Goal: Task Accomplishment & Management: Complete application form

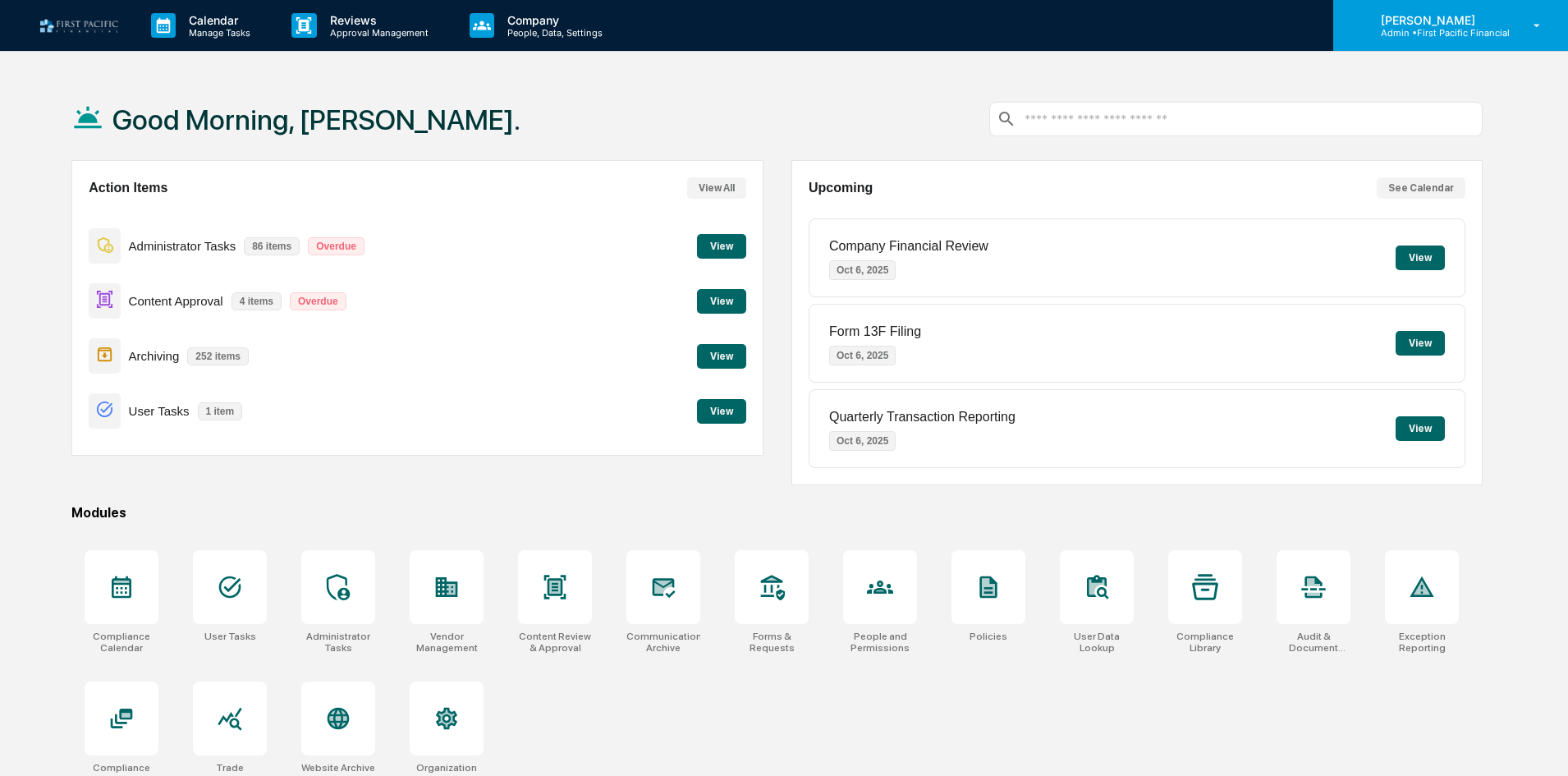
click at [1490, 8] on div "[PERSON_NAME] Admin • First Pacific Financial" at bounding box center [1451, 25] width 235 height 51
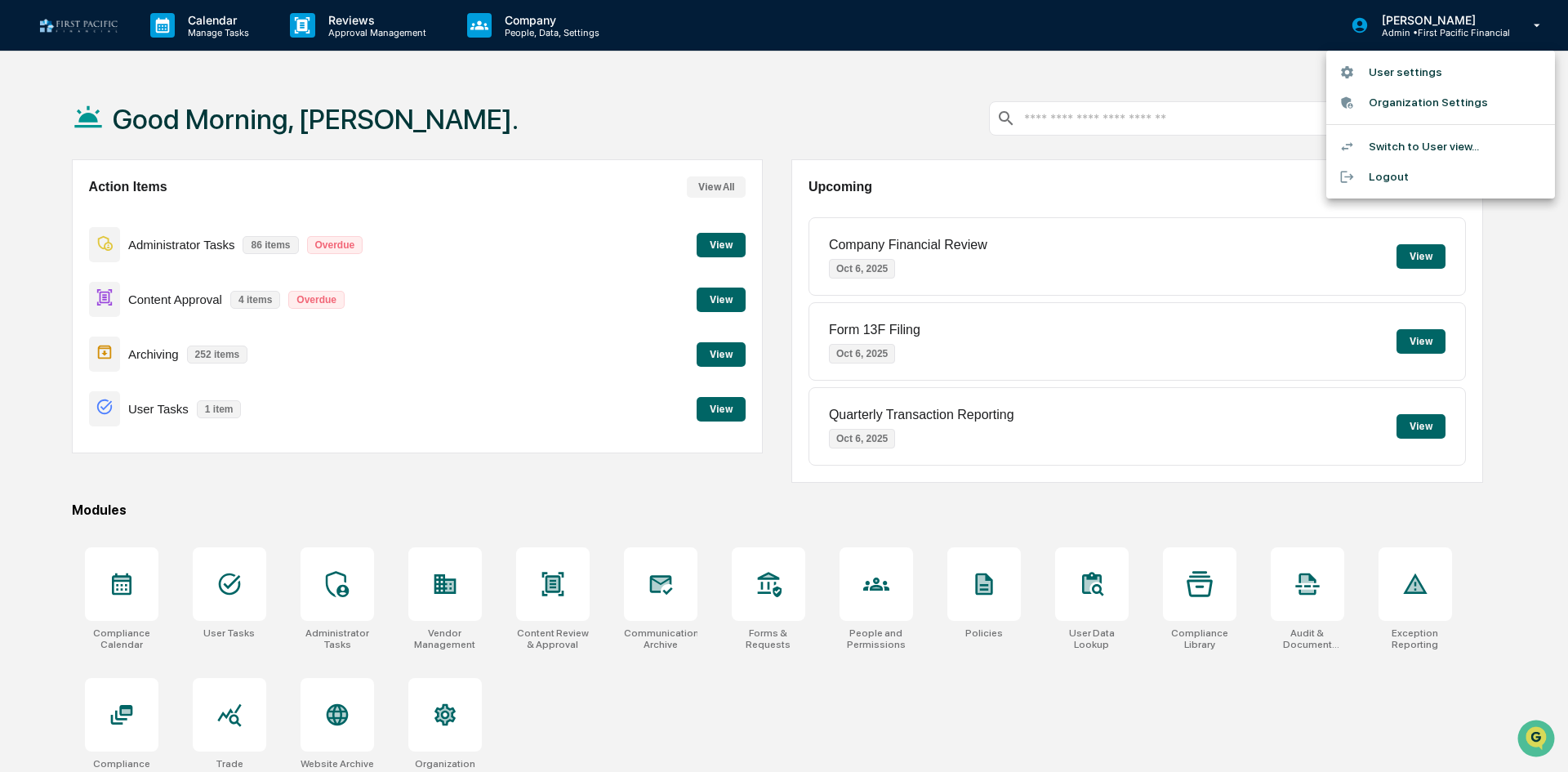
click at [1430, 151] on li "Switch to User view..." at bounding box center [1440, 146] width 229 height 30
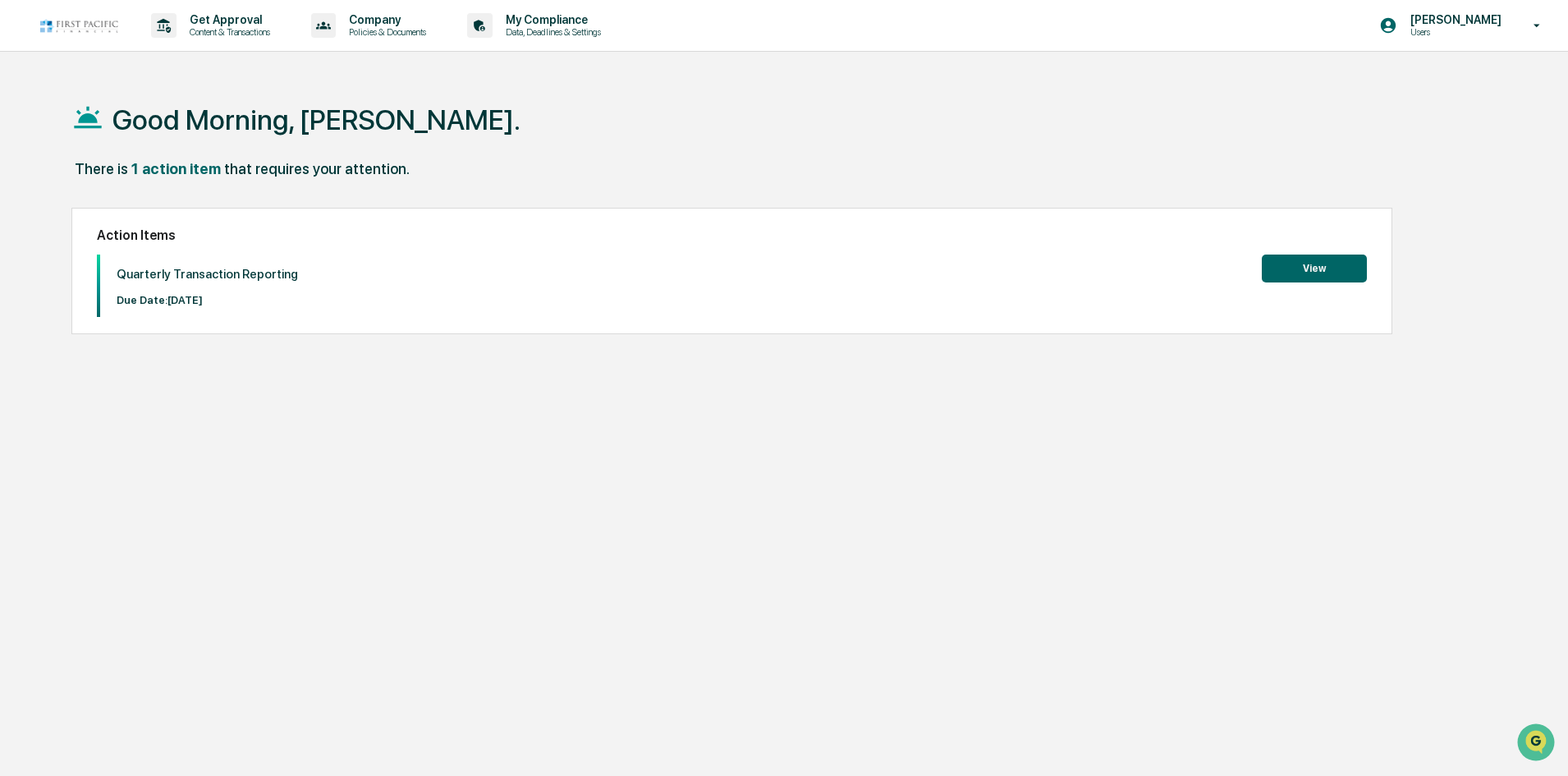
click at [1351, 263] on button "View" at bounding box center [1315, 268] width 105 height 28
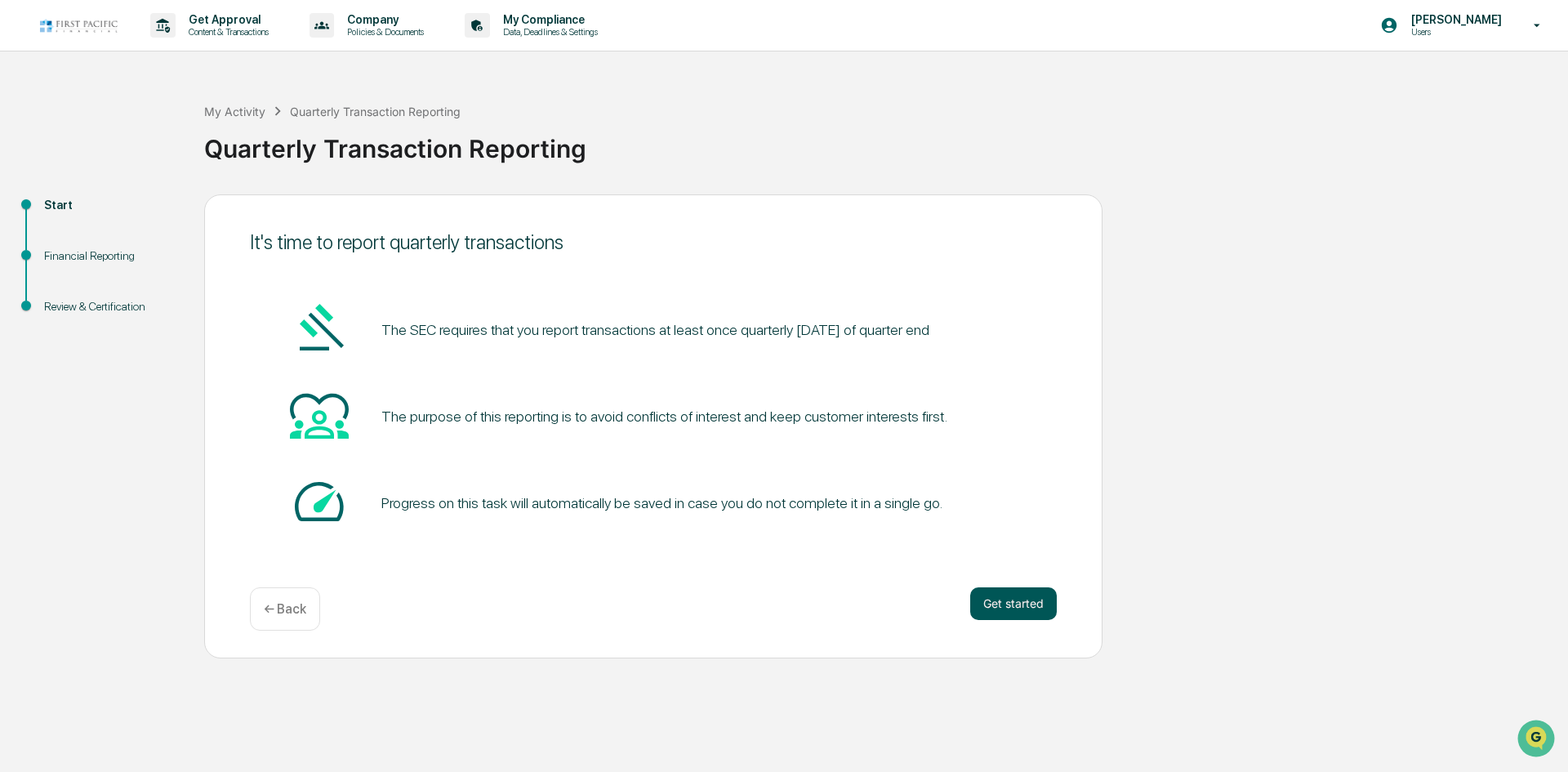
click at [1028, 604] on button "Get started" at bounding box center [1013, 603] width 87 height 33
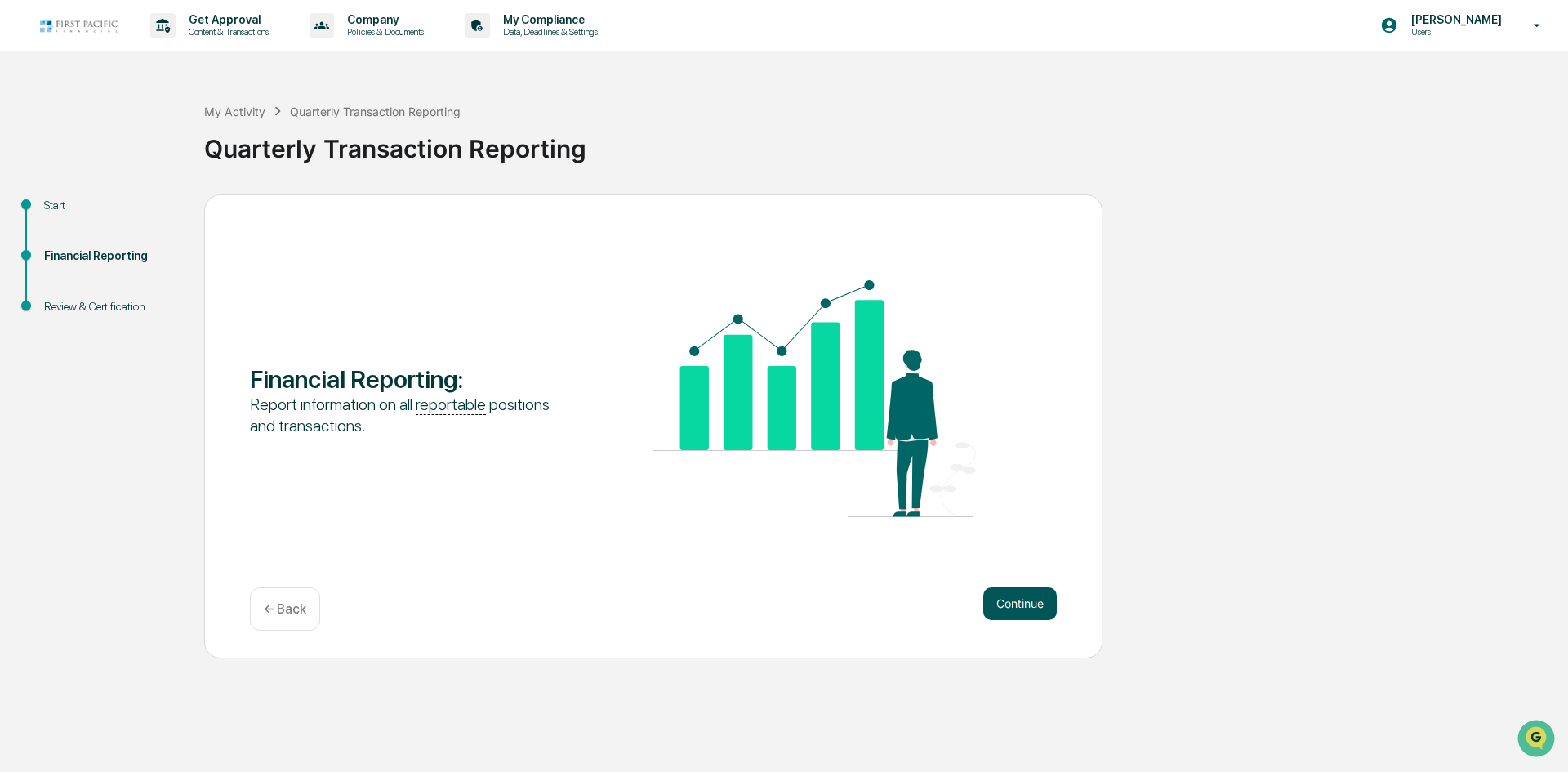
click at [1028, 605] on button "Continue" at bounding box center [1019, 603] width 73 height 33
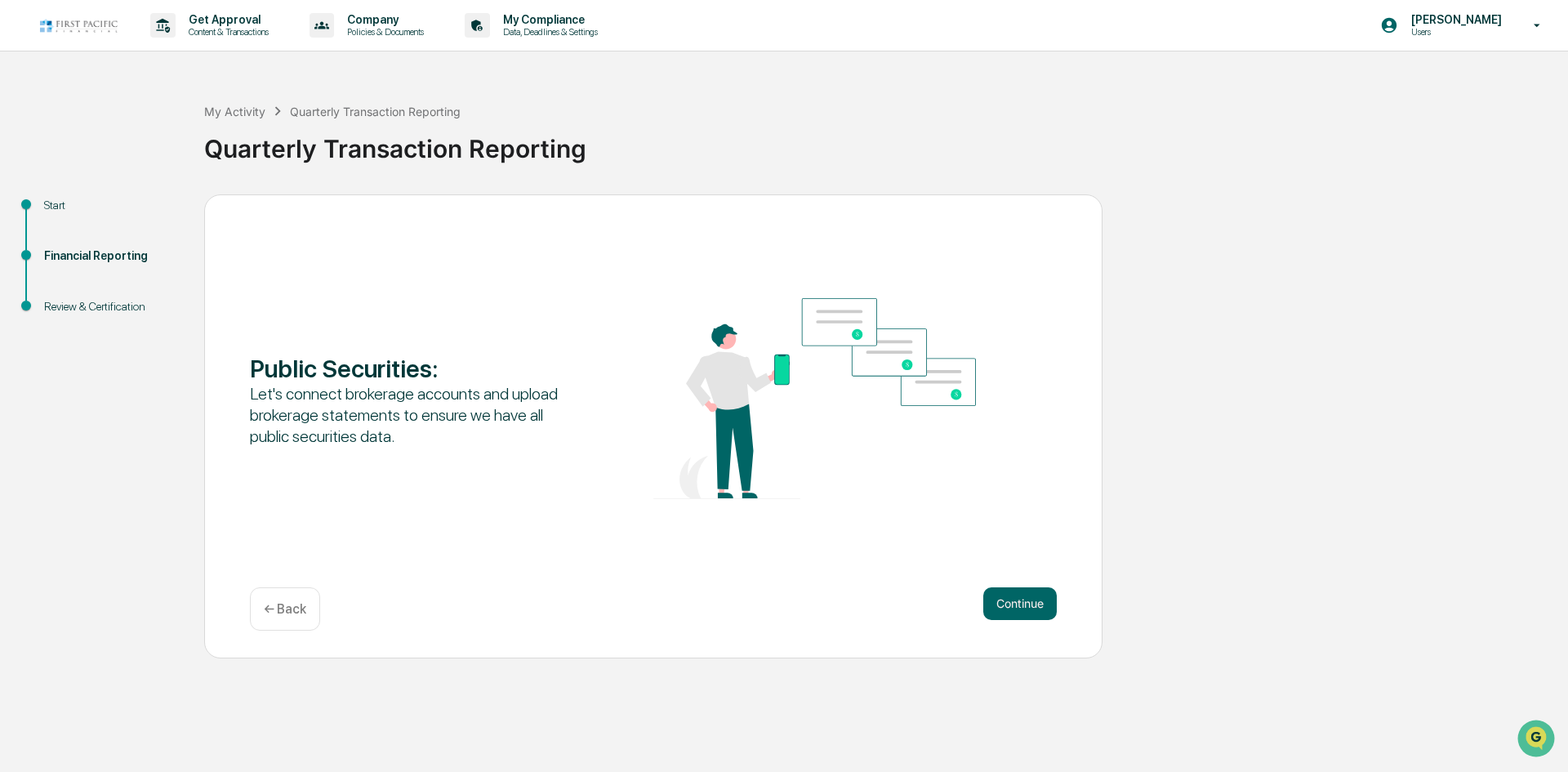
click at [1028, 605] on button "Continue" at bounding box center [1019, 603] width 73 height 33
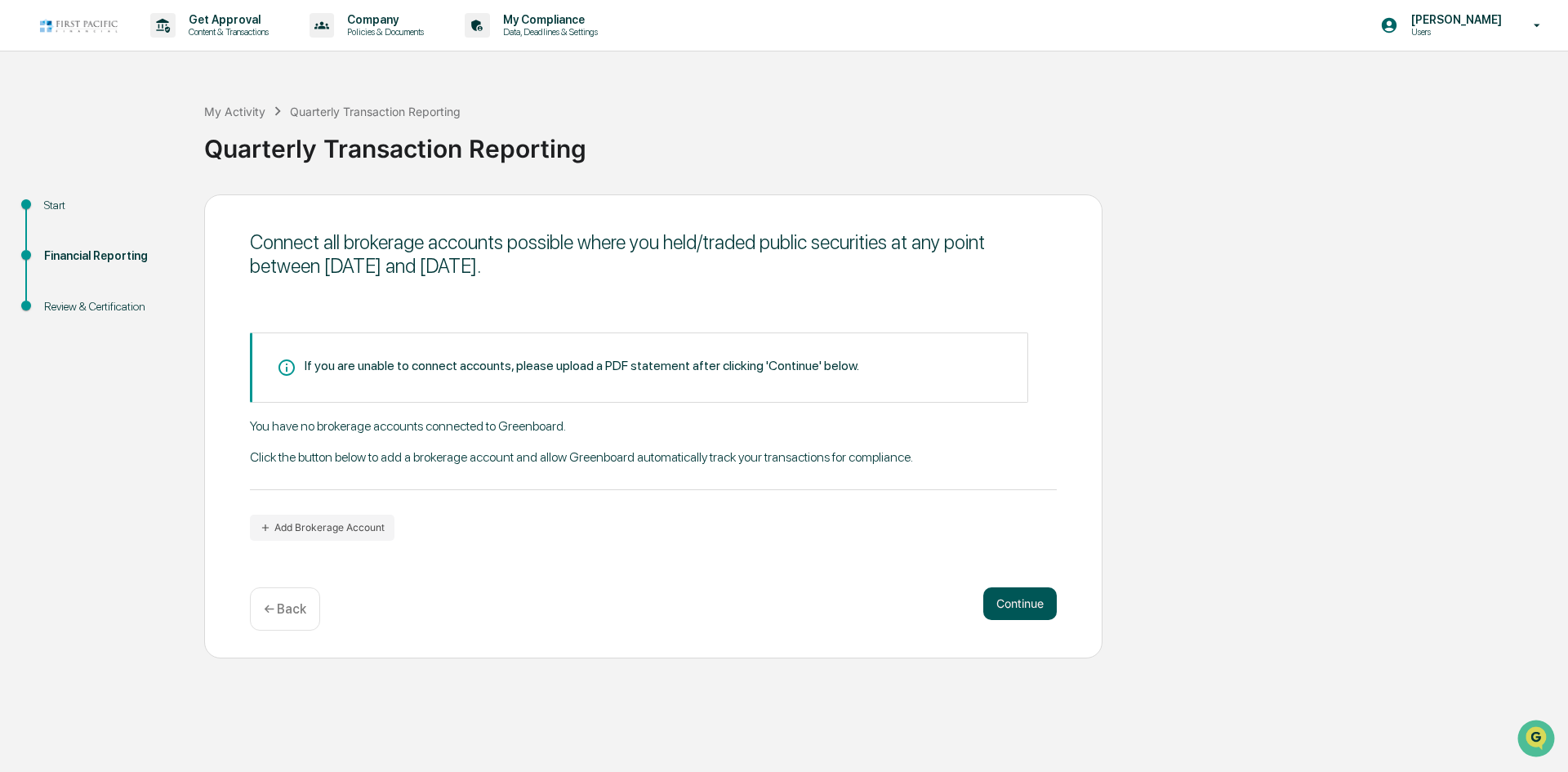
click at [1021, 602] on button "Continue" at bounding box center [1019, 603] width 73 height 33
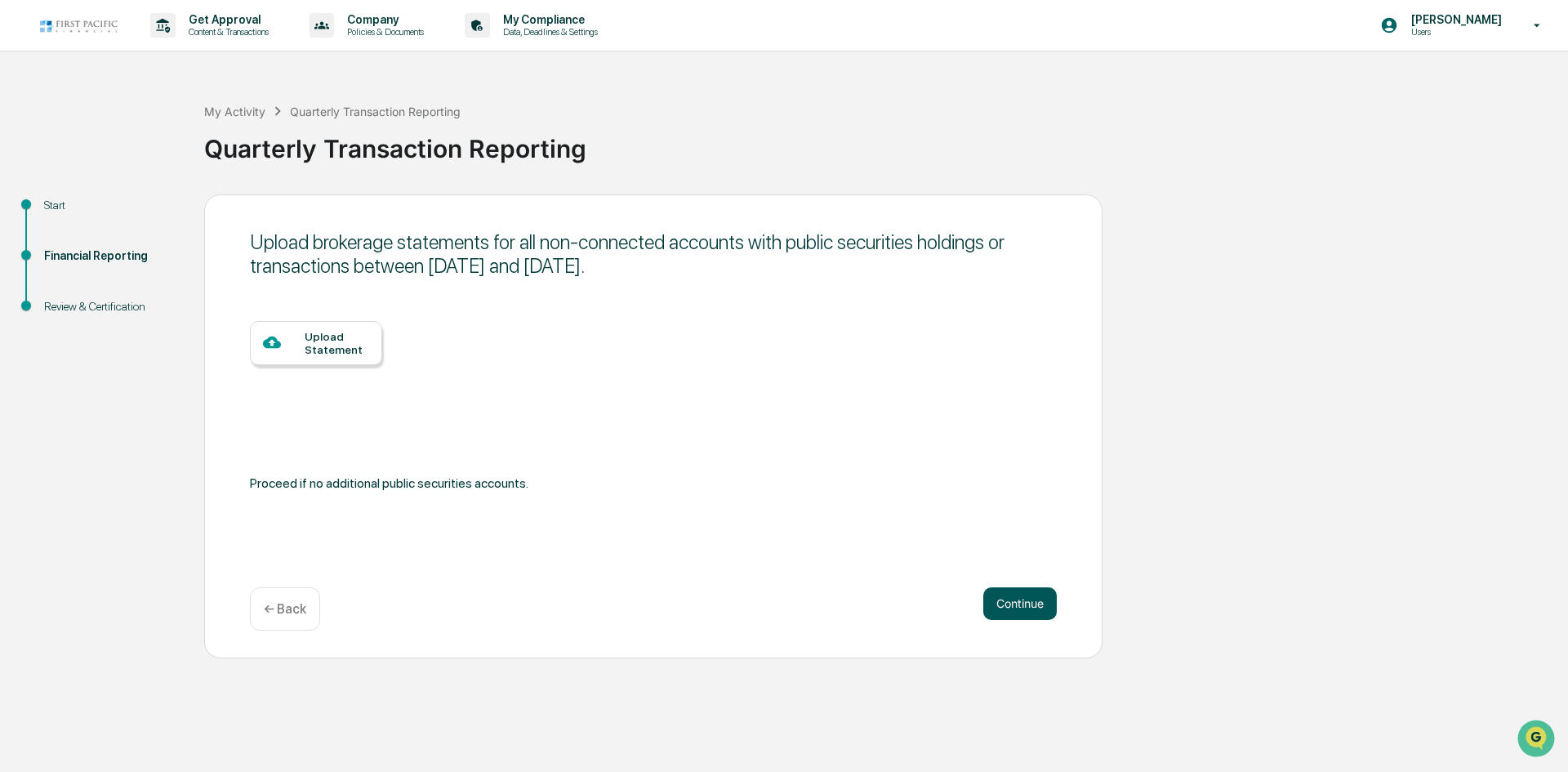
click at [1022, 608] on button "Continue" at bounding box center [1019, 603] width 73 height 33
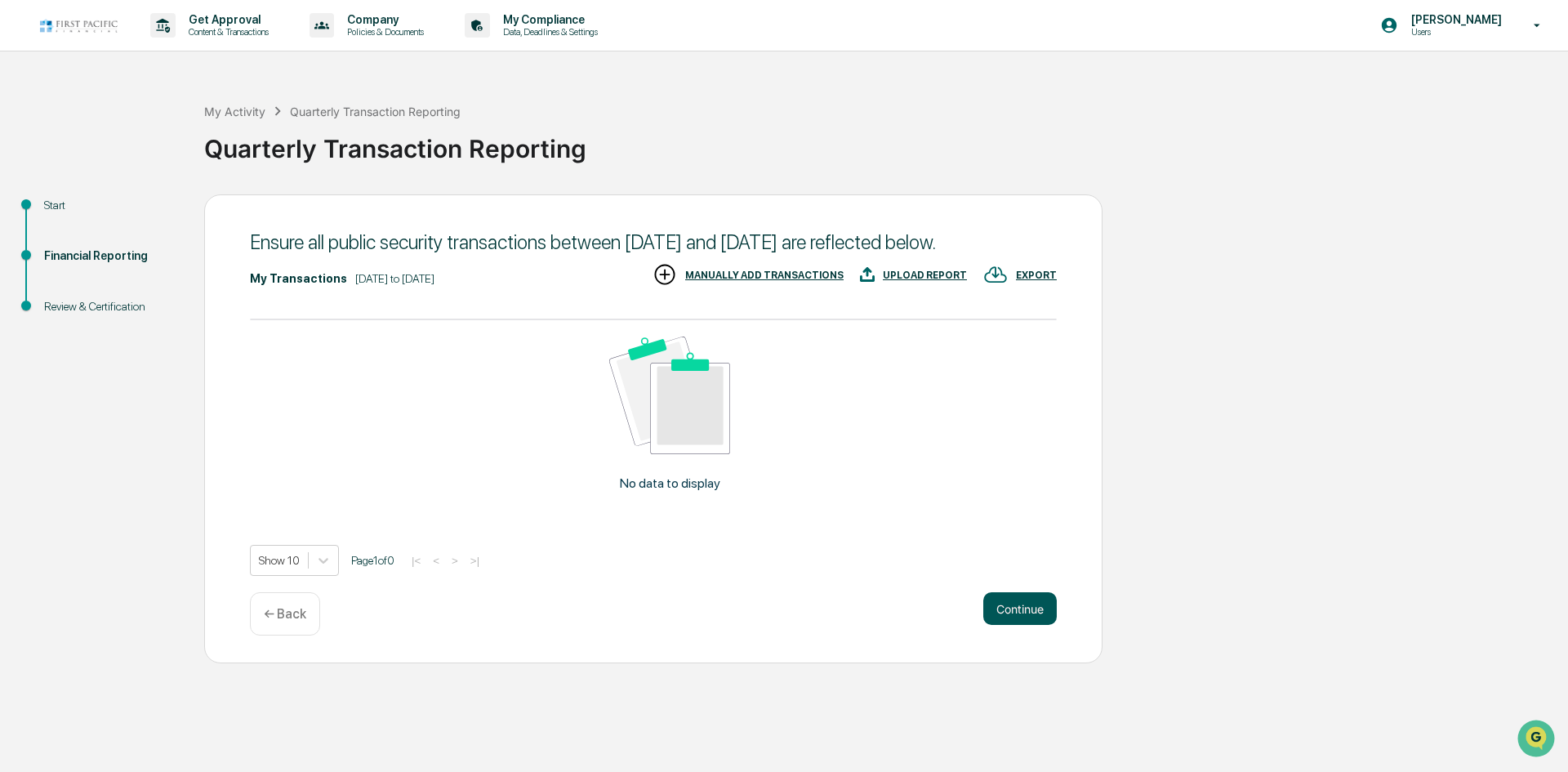
click at [1034, 625] on button "Continue" at bounding box center [1019, 608] width 73 height 33
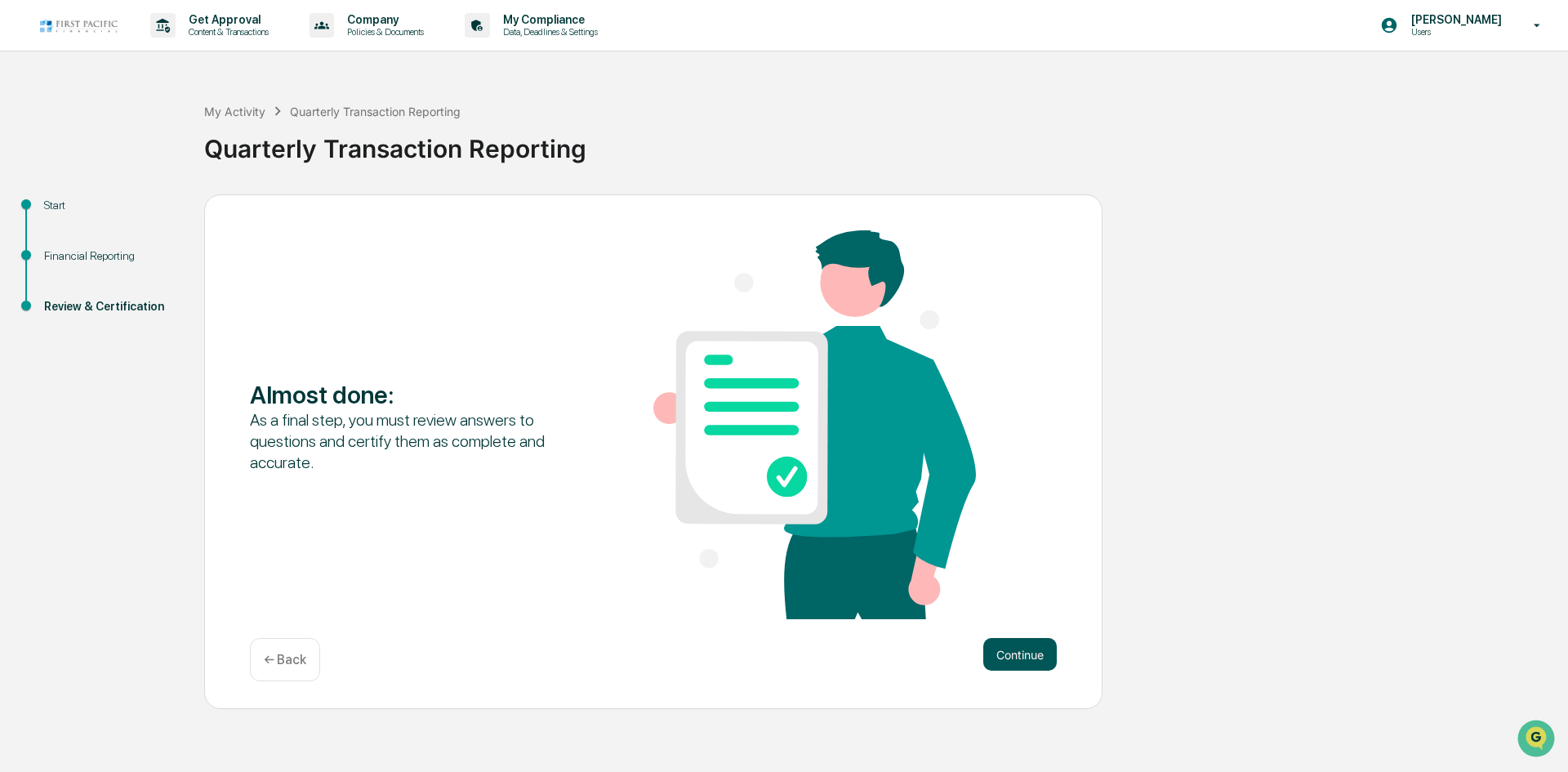
click at [1020, 662] on button "Continue" at bounding box center [1019, 654] width 73 height 33
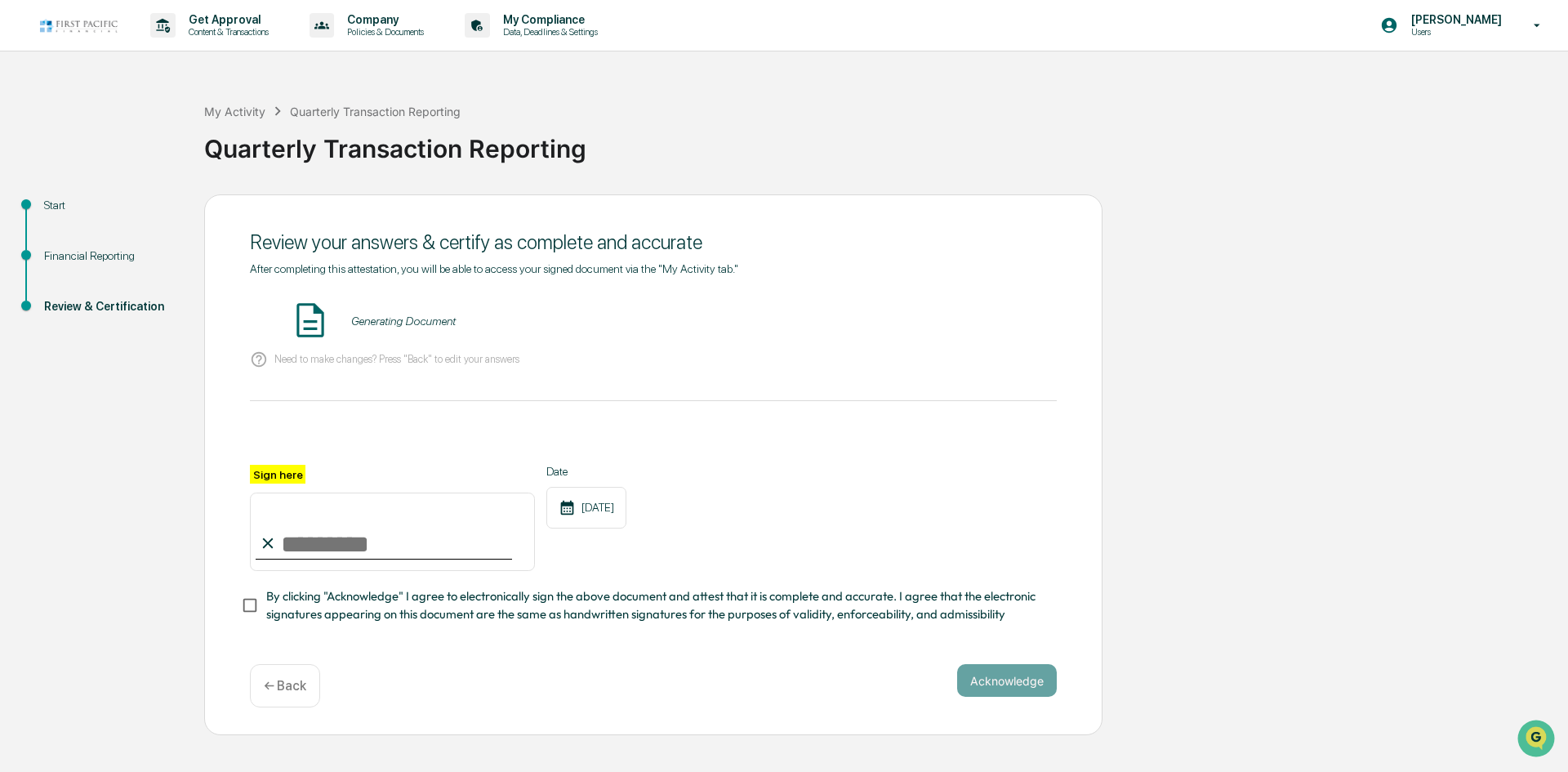
click at [329, 542] on input "Sign here" at bounding box center [392, 531] width 285 height 78
type input "**********"
click at [974, 312] on button "VIEW" at bounding box center [964, 320] width 106 height 28
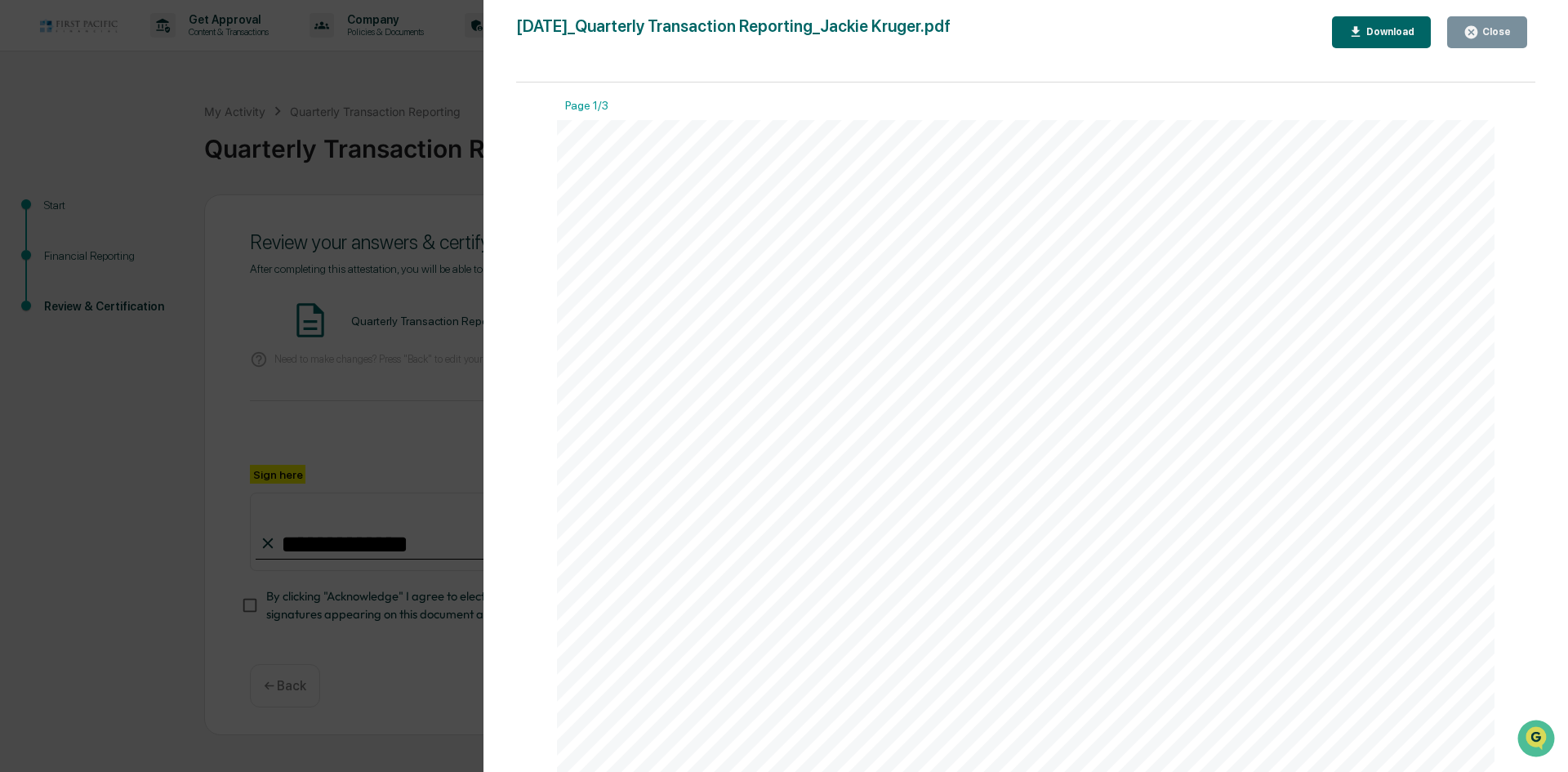
click at [1479, 30] on icon "button" at bounding box center [1471, 32] width 15 height 15
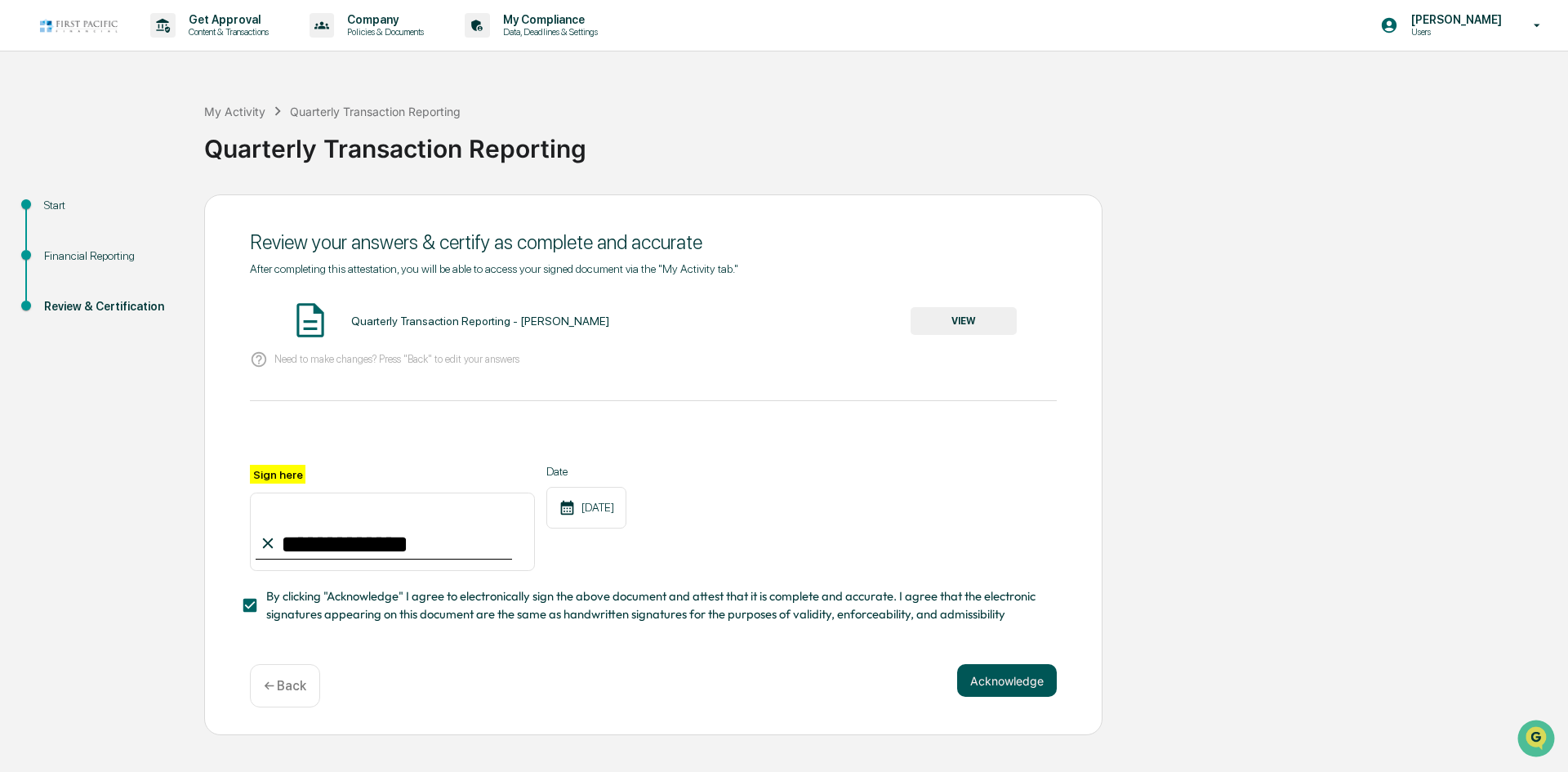
click at [1020, 677] on button "Acknowledge" at bounding box center [1007, 680] width 100 height 33
